Goal: Task Accomplishment & Management: Complete application form

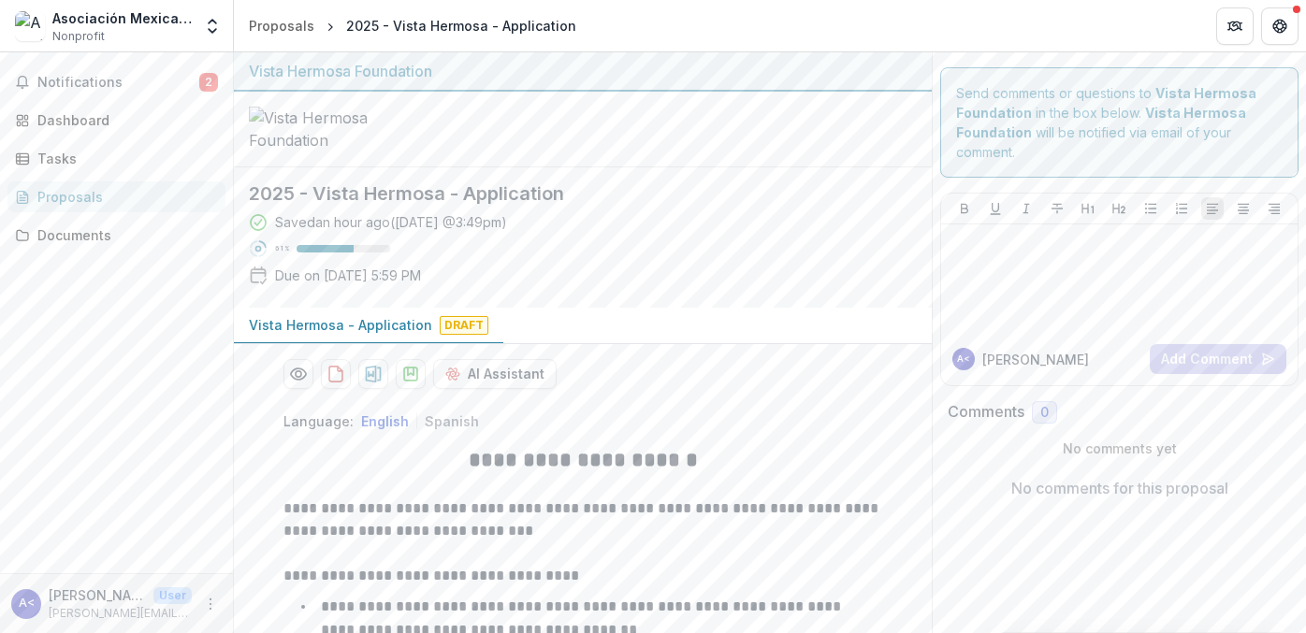
scroll to position [1418, 0]
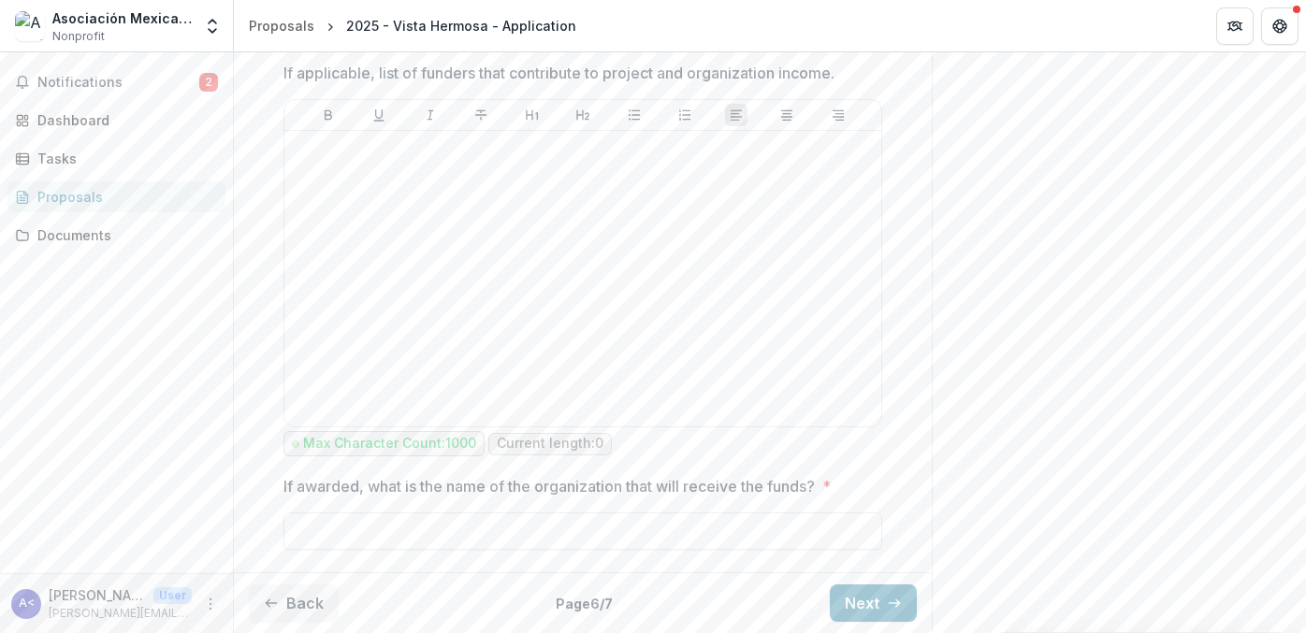
click at [802, 248] on div at bounding box center [583, 278] width 582 height 281
click at [792, 274] on div at bounding box center [583, 278] width 582 height 281
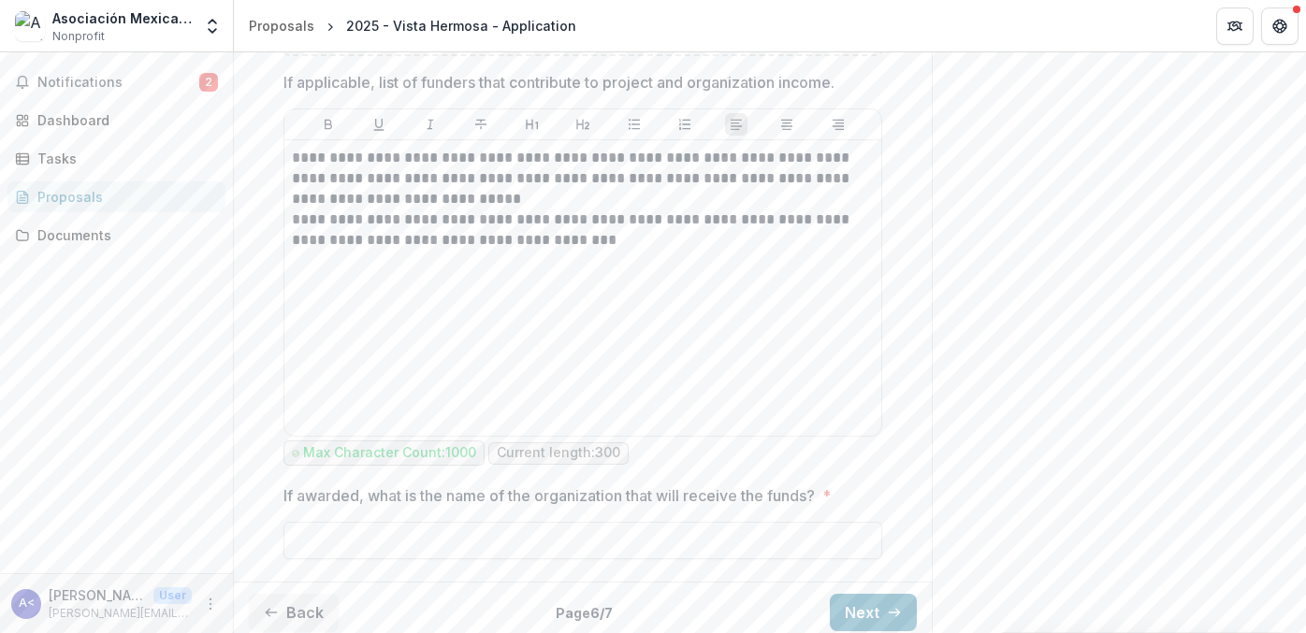
scroll to position [1396, 0]
click at [750, 556] on input "If awarded, what is the name of the organization that will receive the funds? *" at bounding box center [582, 538] width 599 height 37
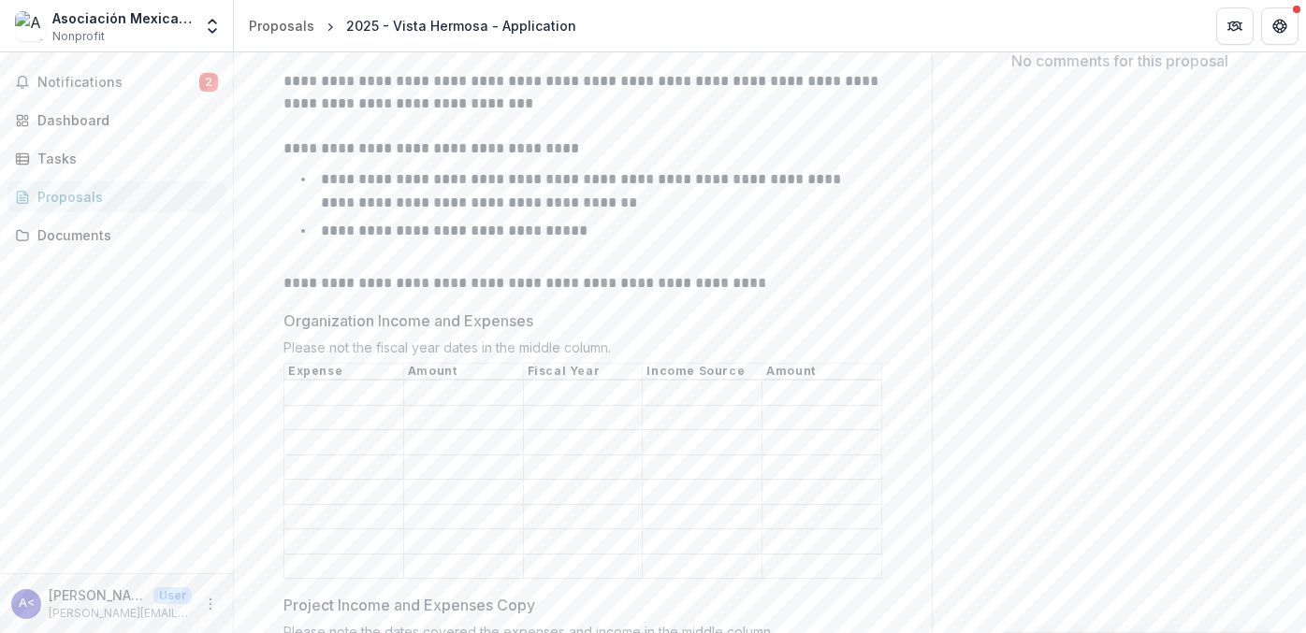
scroll to position [432, 0]
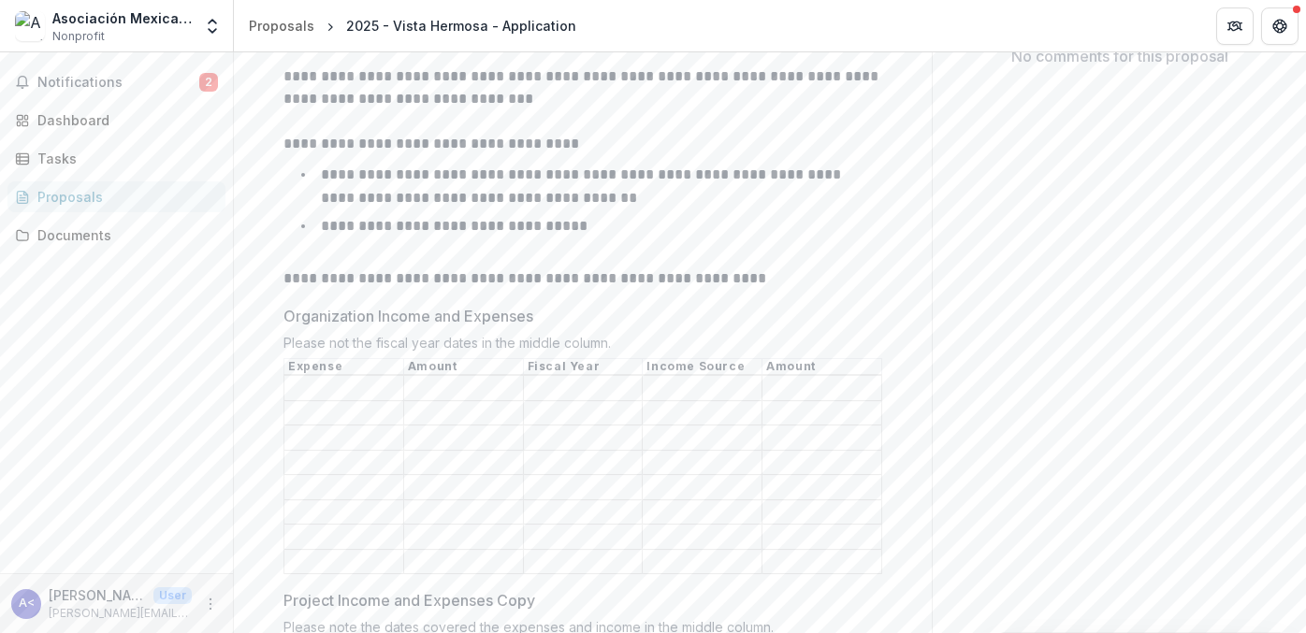
type input "**********"
click at [571, 400] on input "Organization Income and Expenses" at bounding box center [583, 389] width 119 height 22
type input "****"
click at [556, 425] on input "Organization Income and Expenses" at bounding box center [583, 413] width 119 height 22
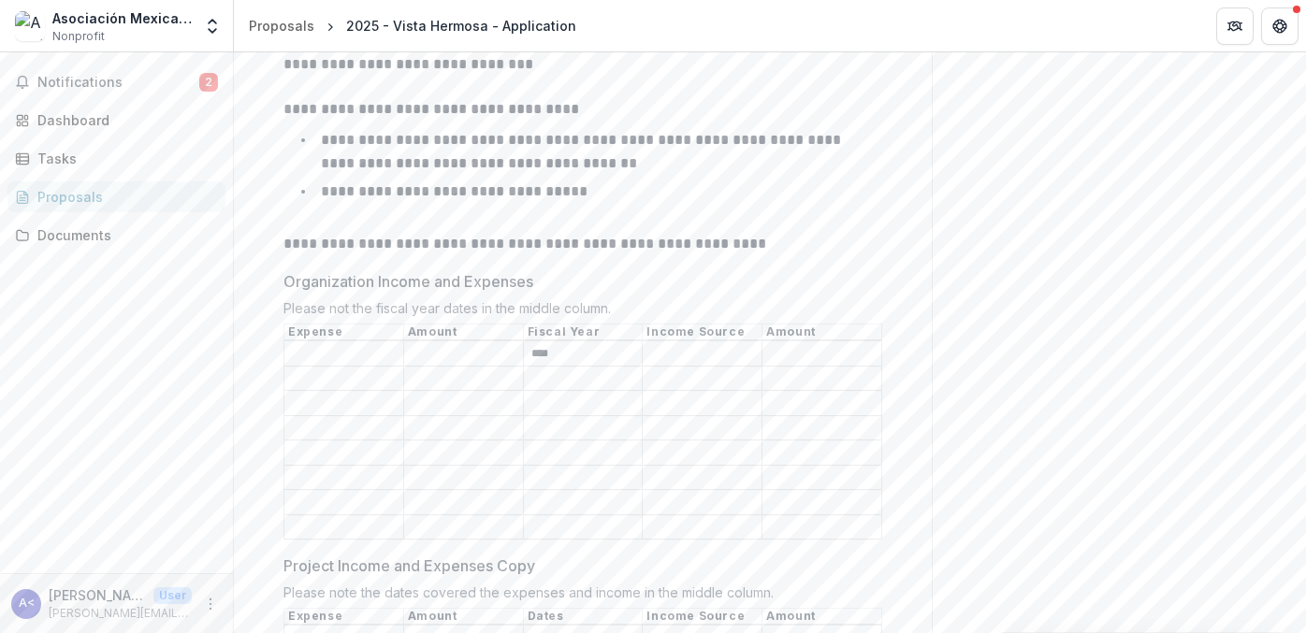
scroll to position [468, 0]
click at [614, 203] on li "**********" at bounding box center [594, 191] width 576 height 24
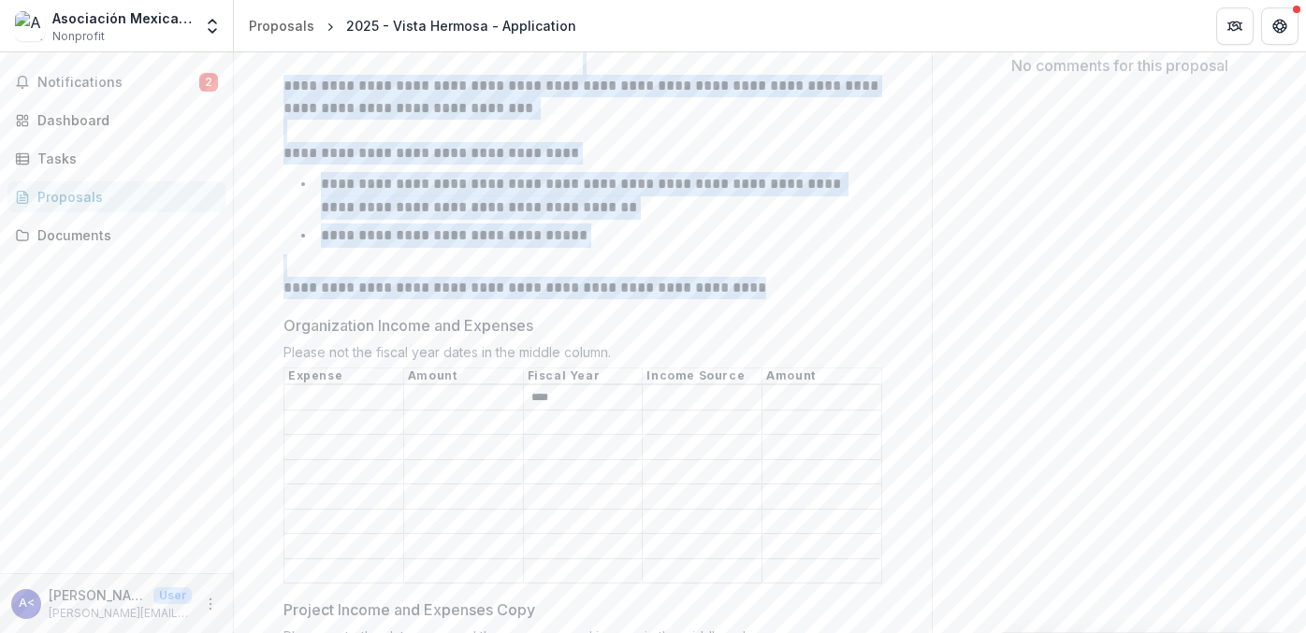
scroll to position [420, 0]
drag, startPoint x: 798, startPoint y: 286, endPoint x: 282, endPoint y: 109, distance: 545.8
click at [283, 109] on div "**********" at bounding box center [582, 164] width 599 height 276
copy div "**********"
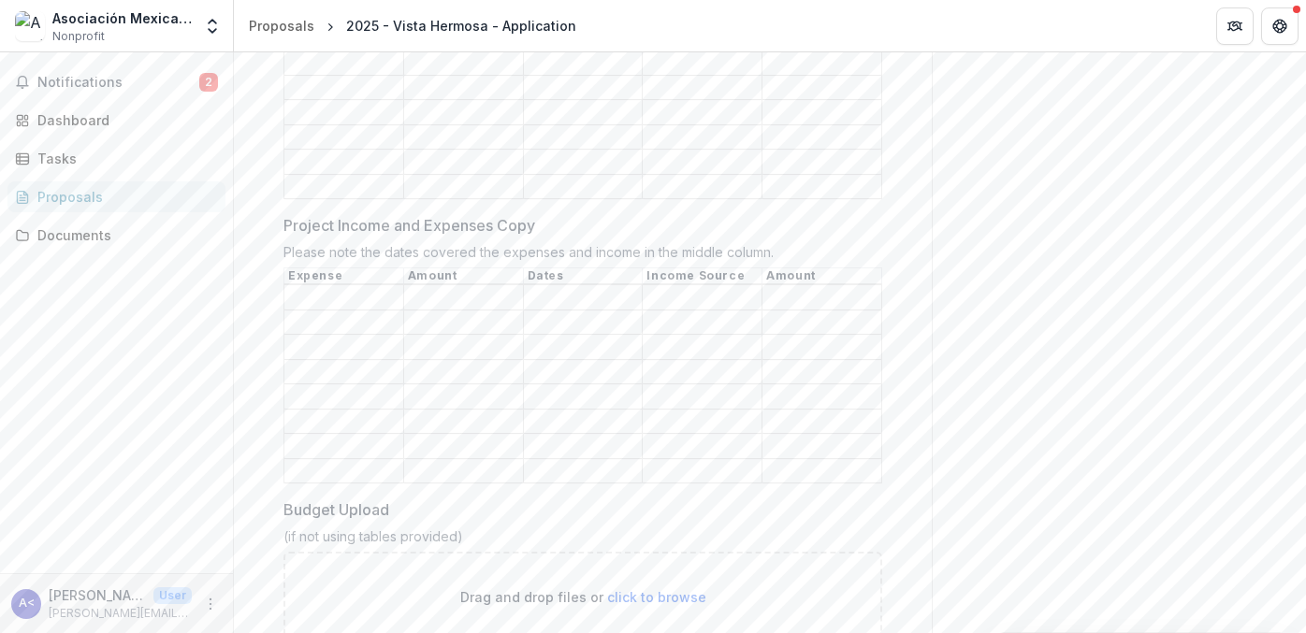
scroll to position [829, 0]
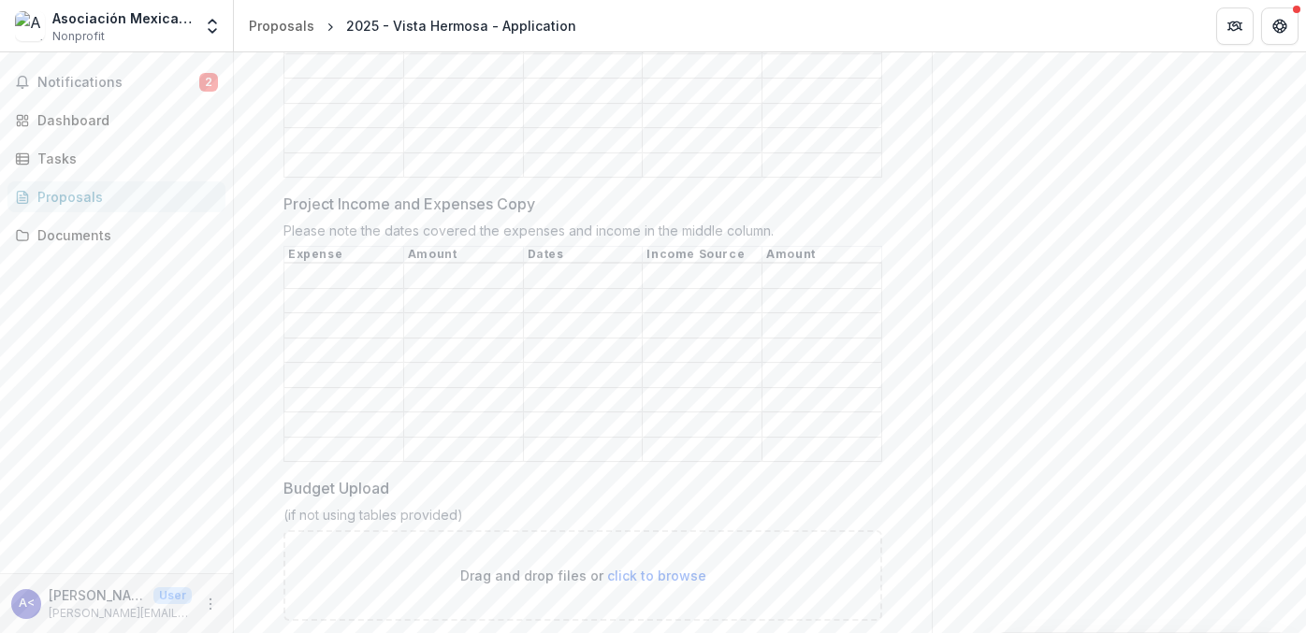
click at [570, 288] on input "Project Income and Expenses Copy" at bounding box center [583, 277] width 119 height 22
click at [326, 288] on input "Project Income and Expenses Copy" at bounding box center [343, 277] width 119 height 22
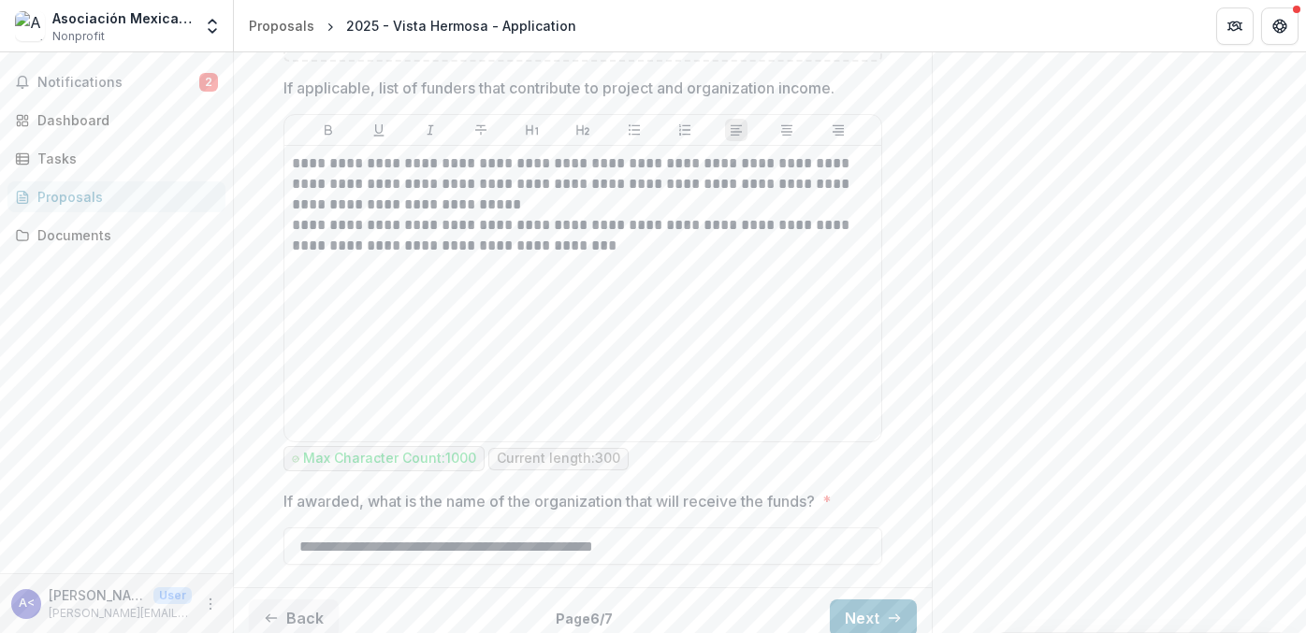
scroll to position [1418, 0]
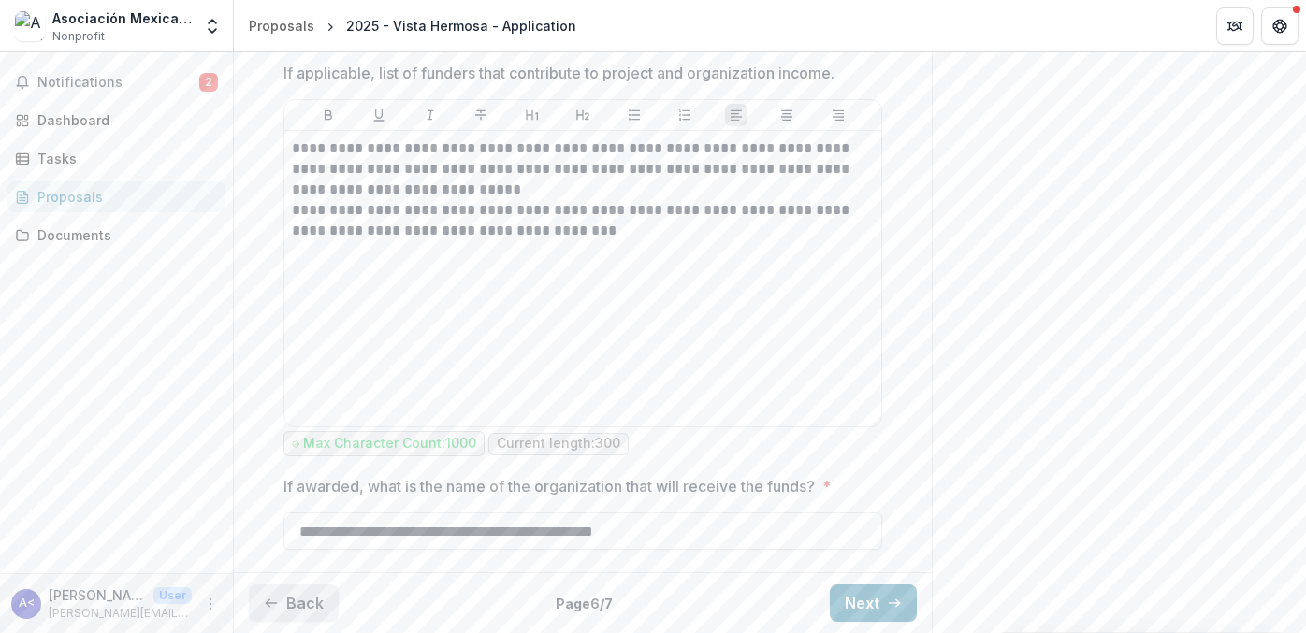
click at [282, 605] on button "Back" at bounding box center [294, 603] width 90 height 37
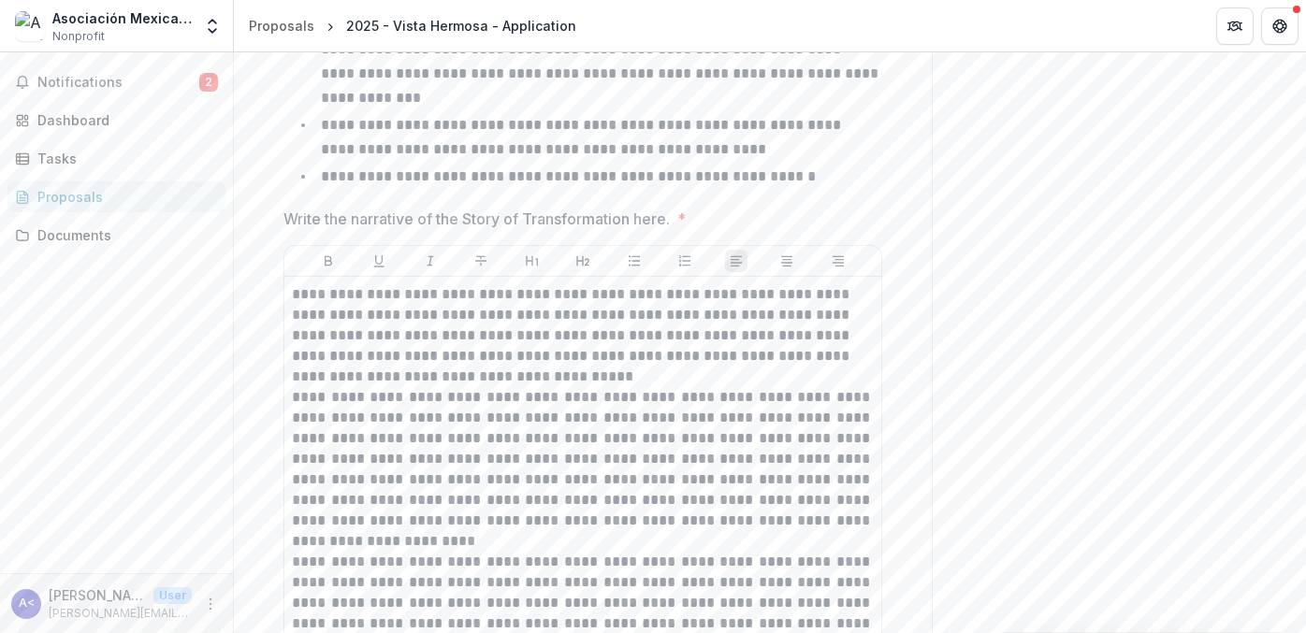
scroll to position [2589, 0]
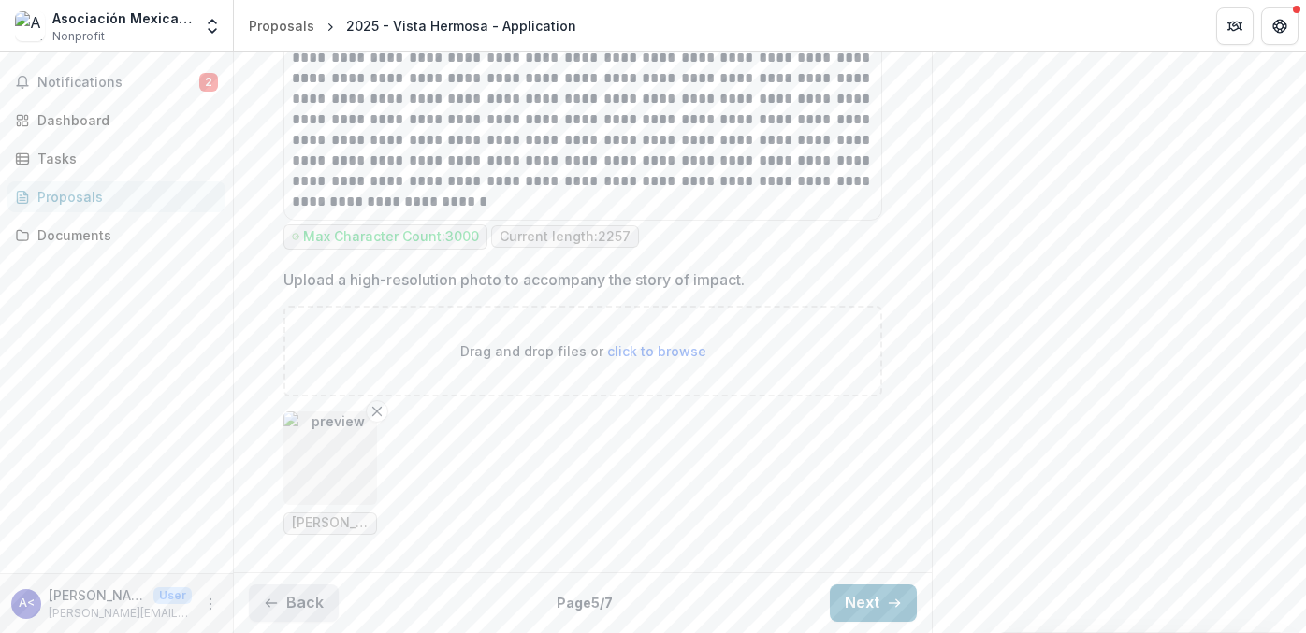
click at [290, 610] on button "Back" at bounding box center [294, 603] width 90 height 37
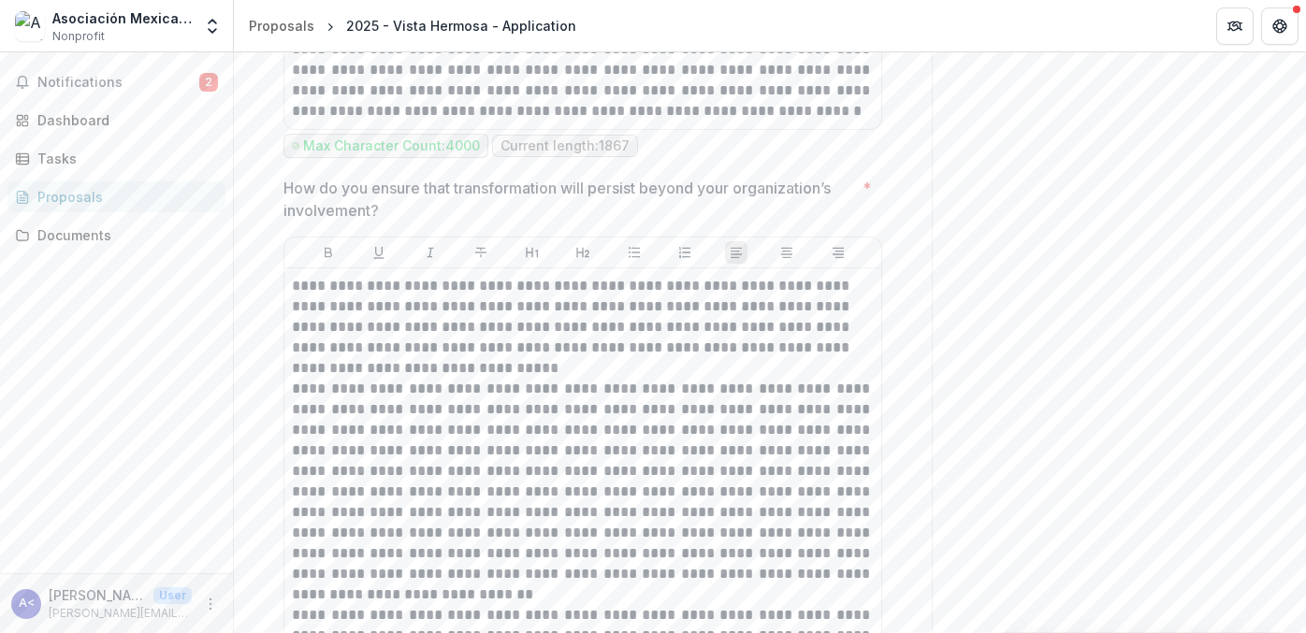
scroll to position [7135, 0]
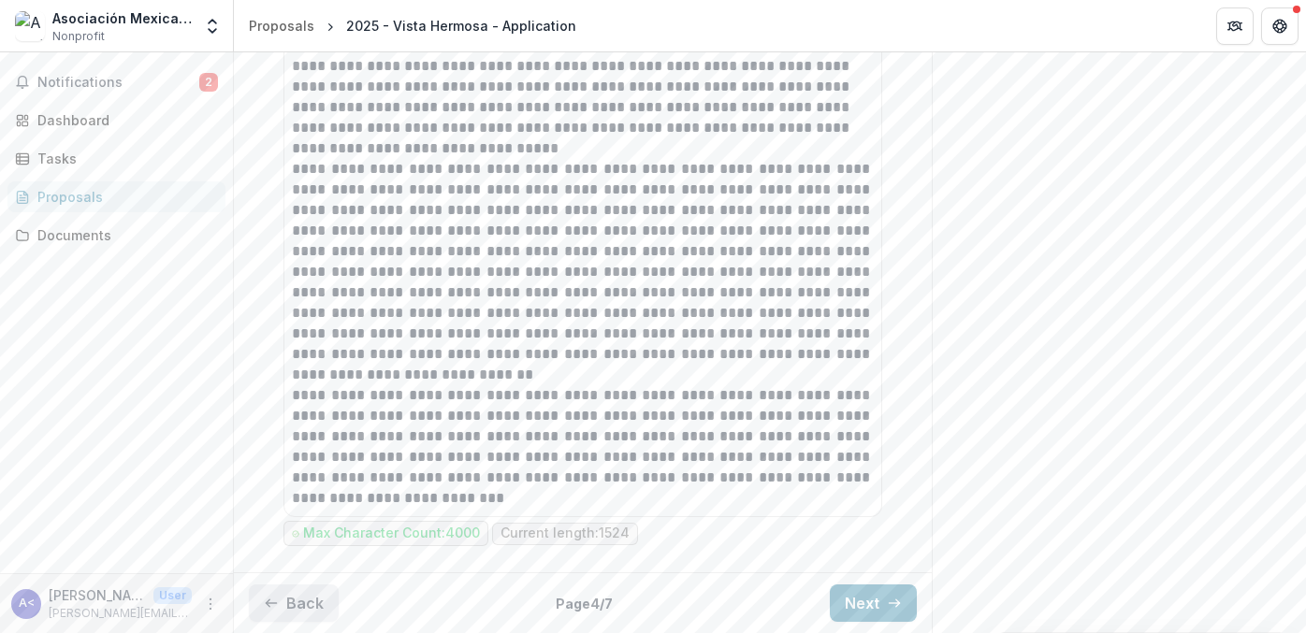
click at [288, 600] on button "Back" at bounding box center [294, 603] width 90 height 37
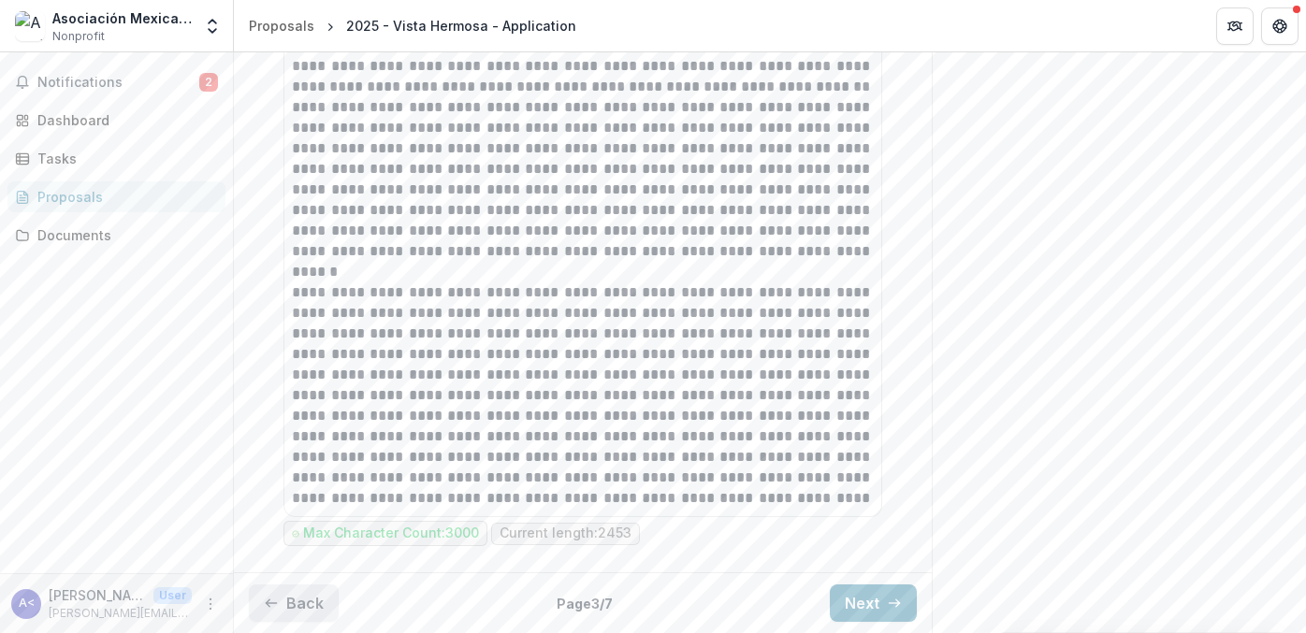
scroll to position [1807, 0]
click at [308, 606] on button "Back" at bounding box center [294, 603] width 90 height 37
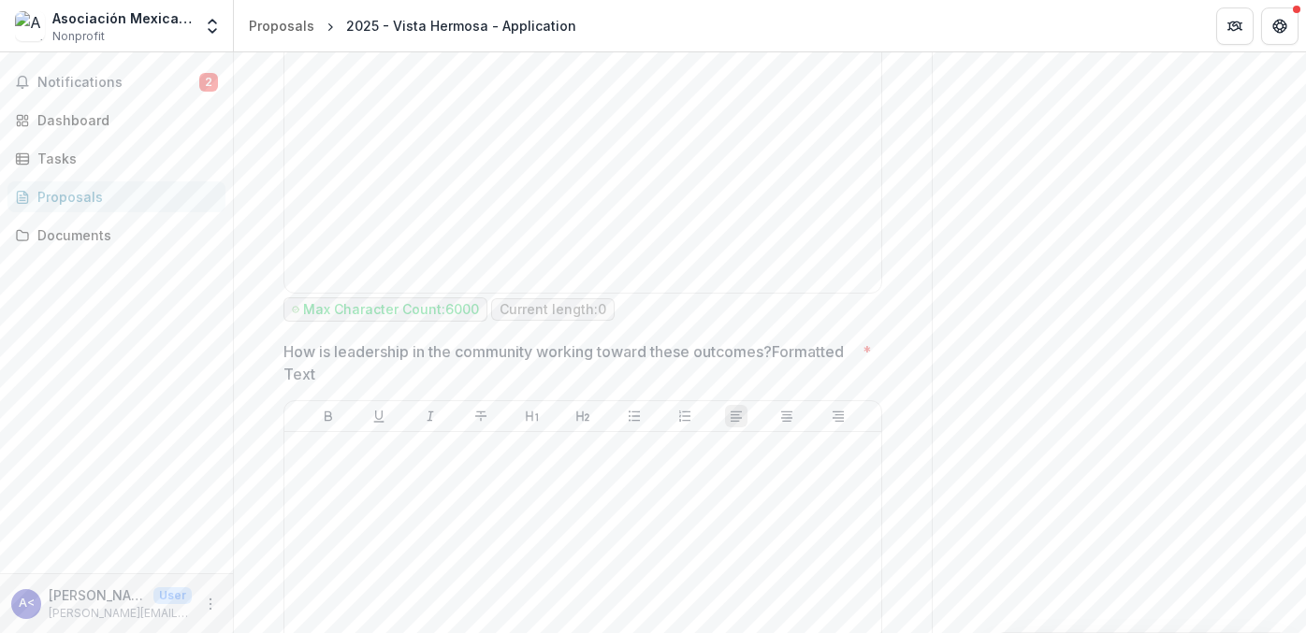
scroll to position [3345, 0]
